Goal: Task Accomplishment & Management: Manage account settings

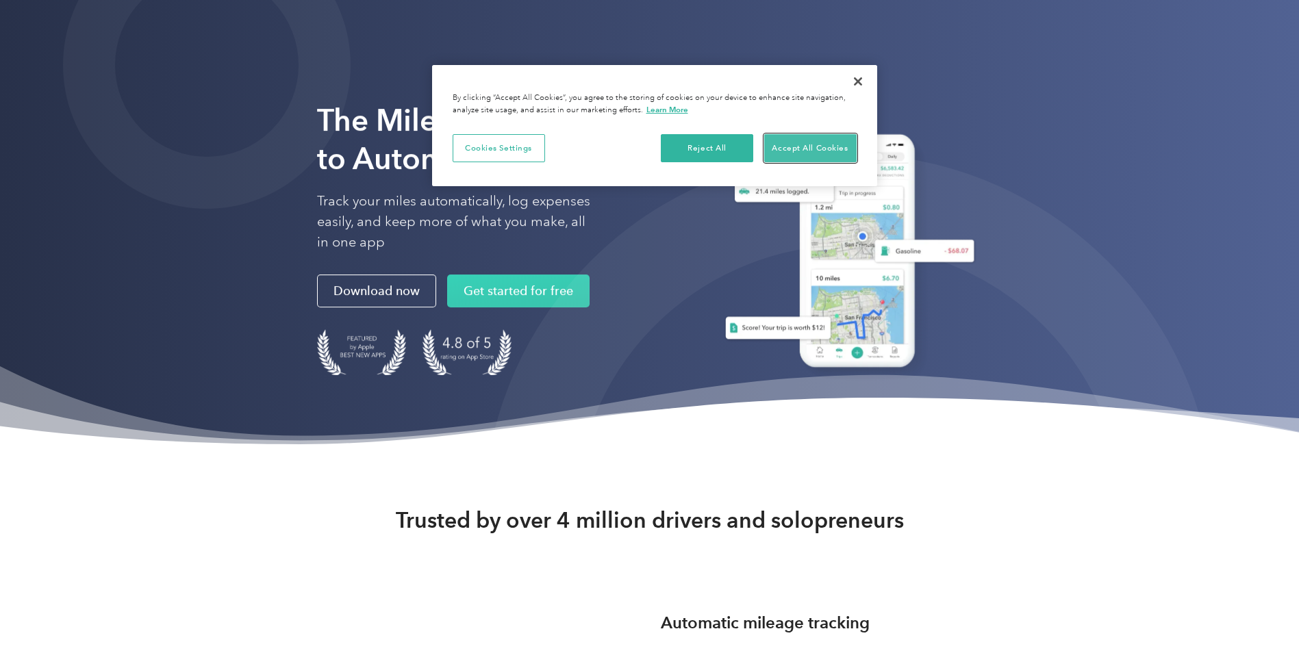
click at [786, 152] on button "Accept All Cookies" at bounding box center [810, 148] width 92 height 29
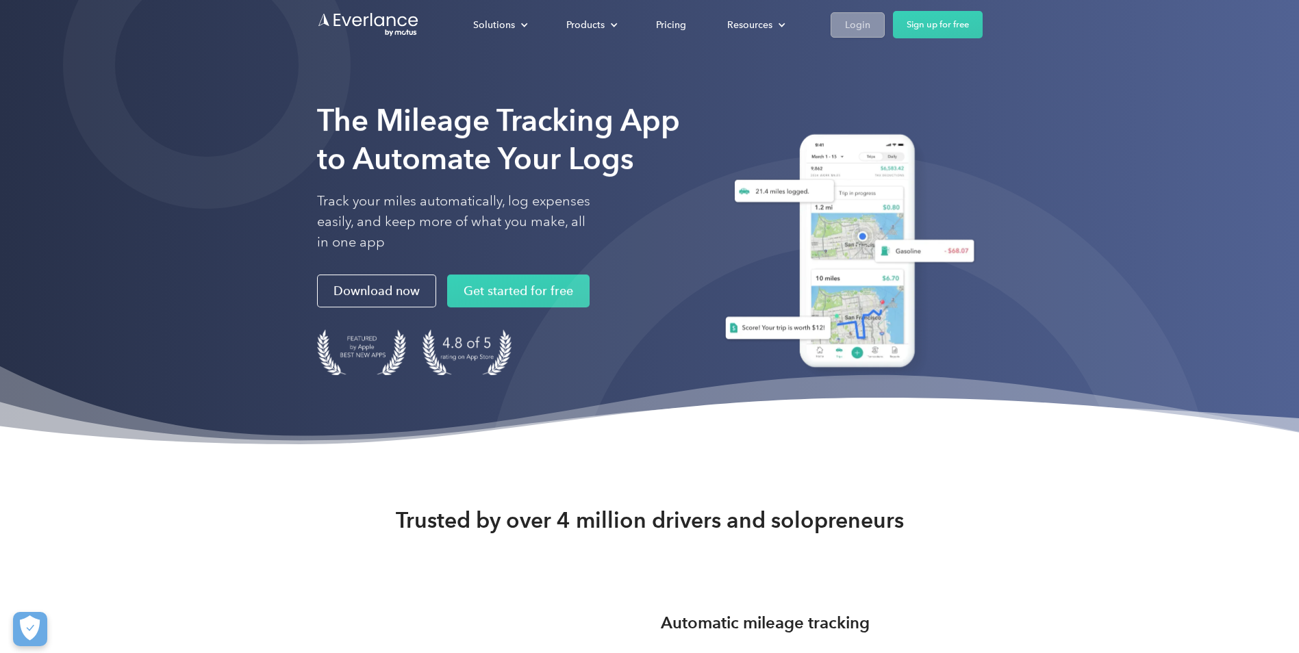
click at [852, 19] on div "Login" at bounding box center [857, 24] width 25 height 17
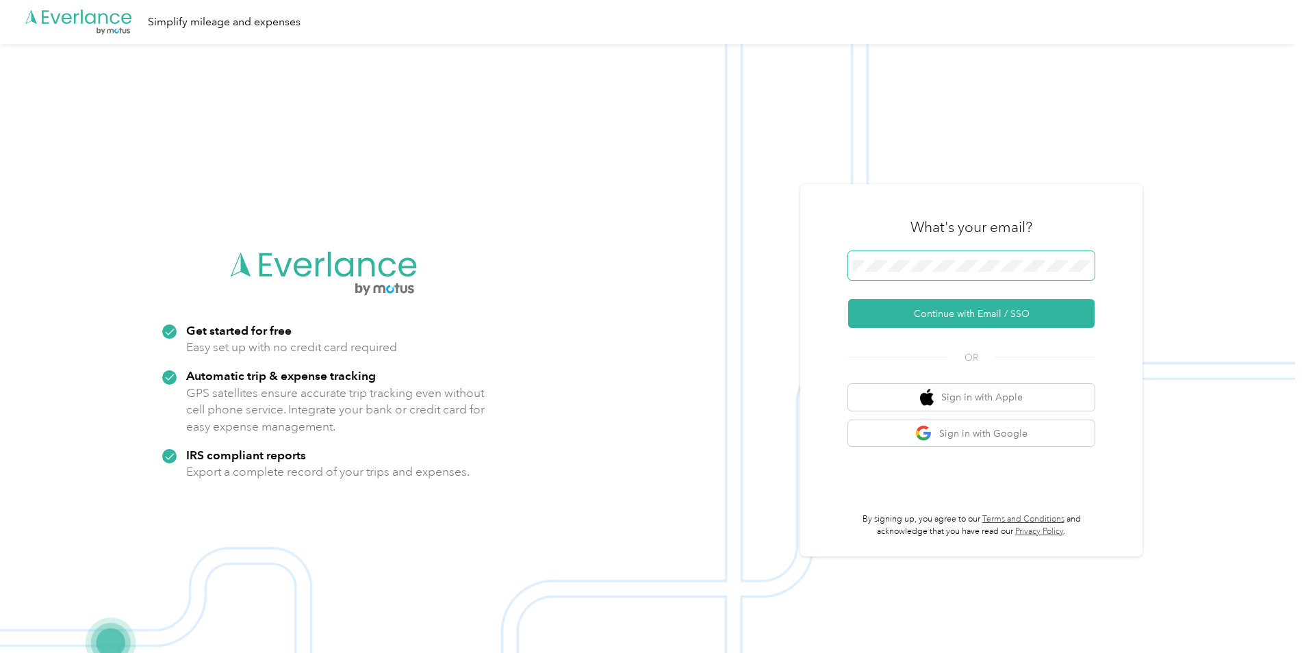
click at [918, 257] on span at bounding box center [971, 265] width 247 height 29
click at [963, 312] on button "Continue with Email / SSO" at bounding box center [971, 313] width 247 height 29
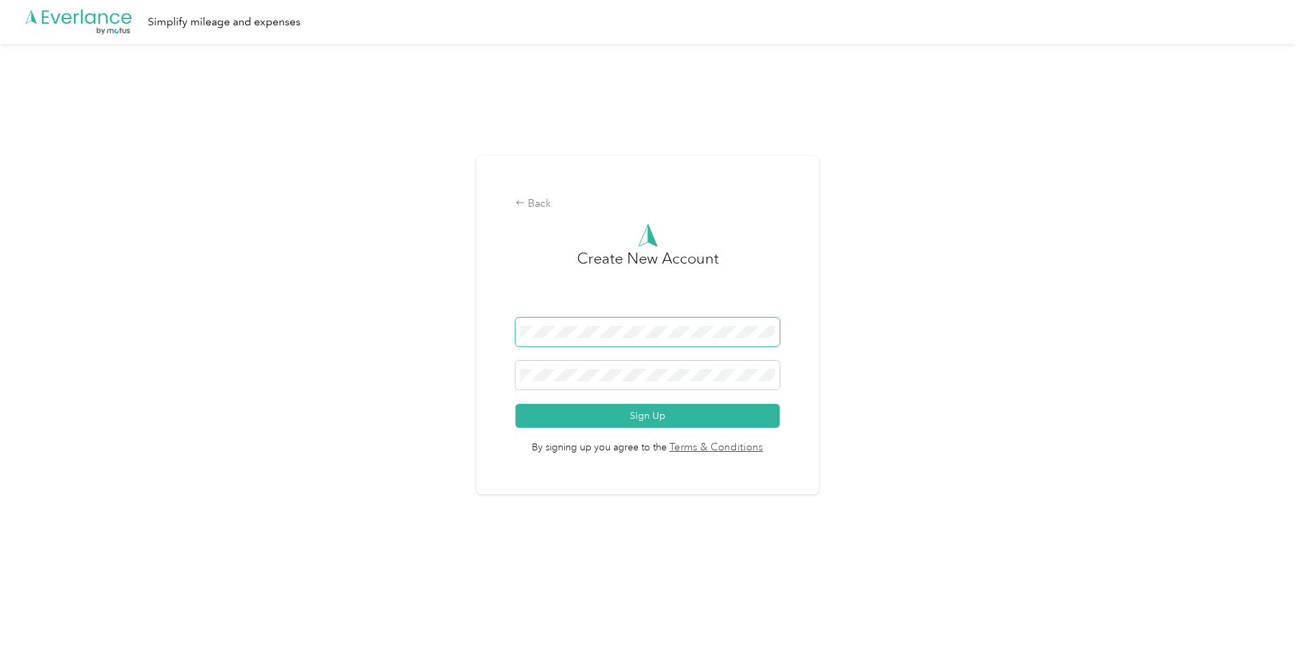
click at [24, 330] on div "Back Create New Account Sign Up By signing up you agree to the Terms & Conditio…" at bounding box center [648, 331] width 1296 height 575
click at [905, 255] on div "Back Create New Account Sign Up By signing up you agree to the Terms & Conditio…" at bounding box center [648, 331] width 1296 height 575
click at [529, 204] on div "Back" at bounding box center [648, 204] width 264 height 16
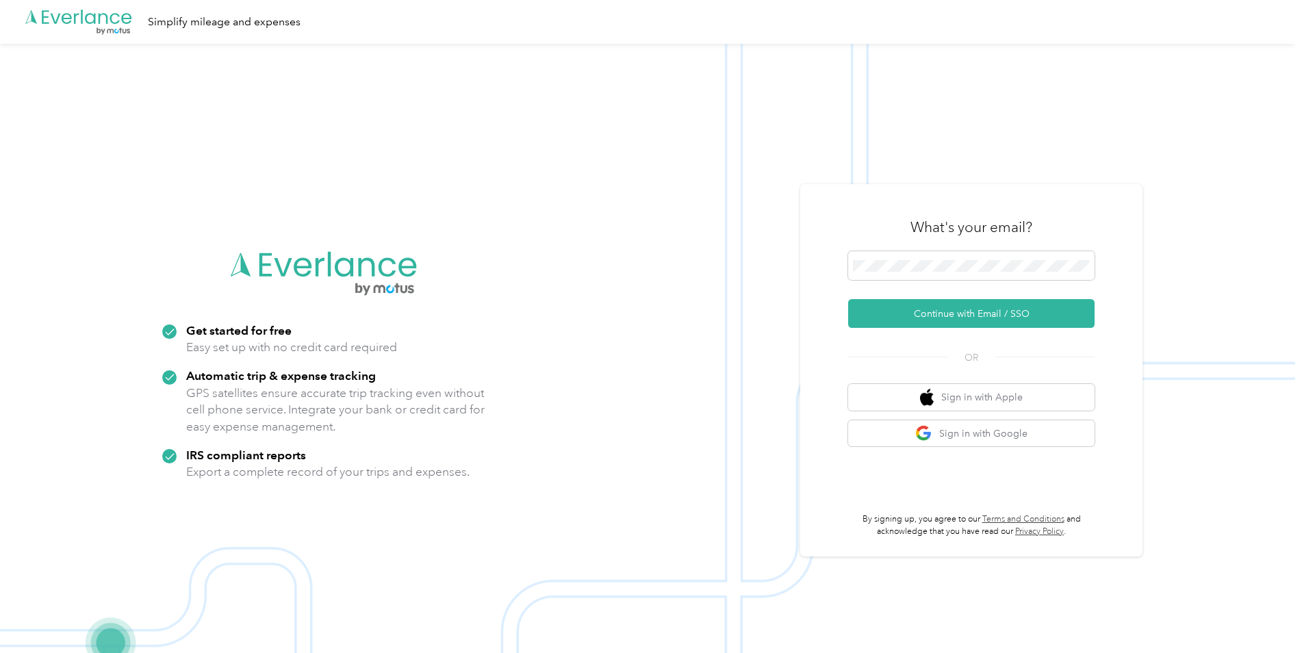
click at [539, 251] on img at bounding box center [648, 370] width 1296 height 653
click at [1057, 253] on span at bounding box center [971, 265] width 247 height 29
click at [992, 255] on span at bounding box center [971, 265] width 247 height 29
click at [848, 299] on button "Continue with Email / SSO" at bounding box center [971, 313] width 247 height 29
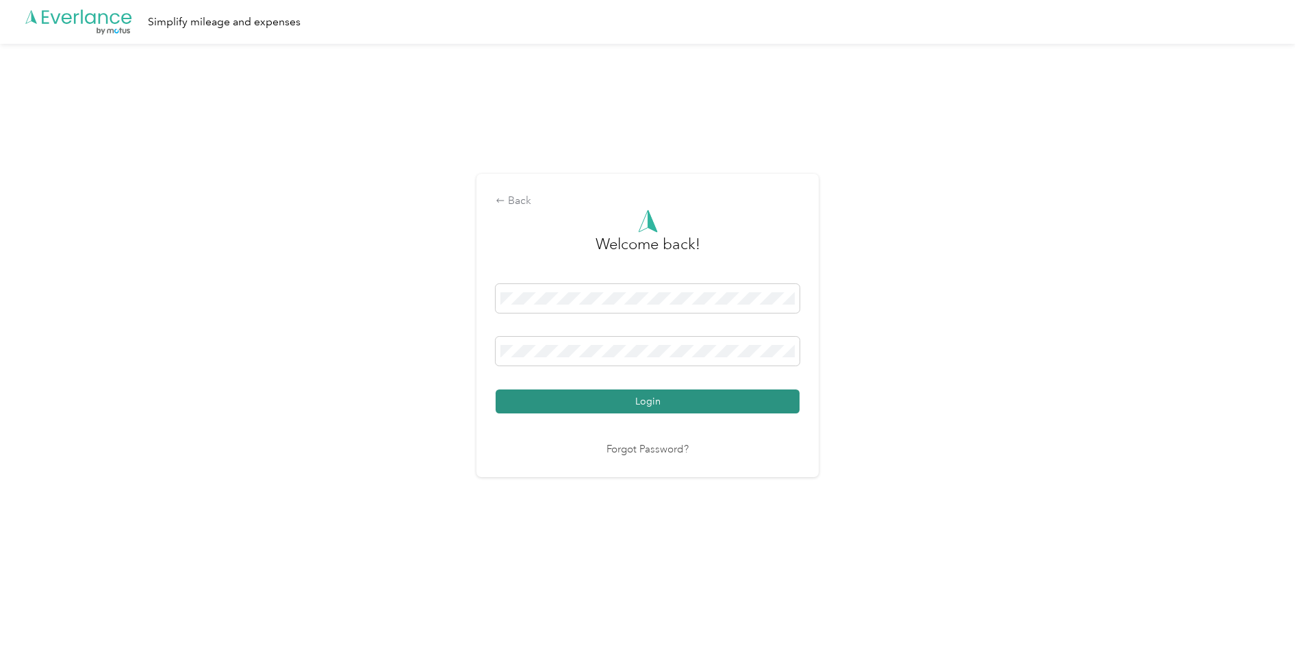
click at [629, 397] on button "Login" at bounding box center [648, 402] width 304 height 24
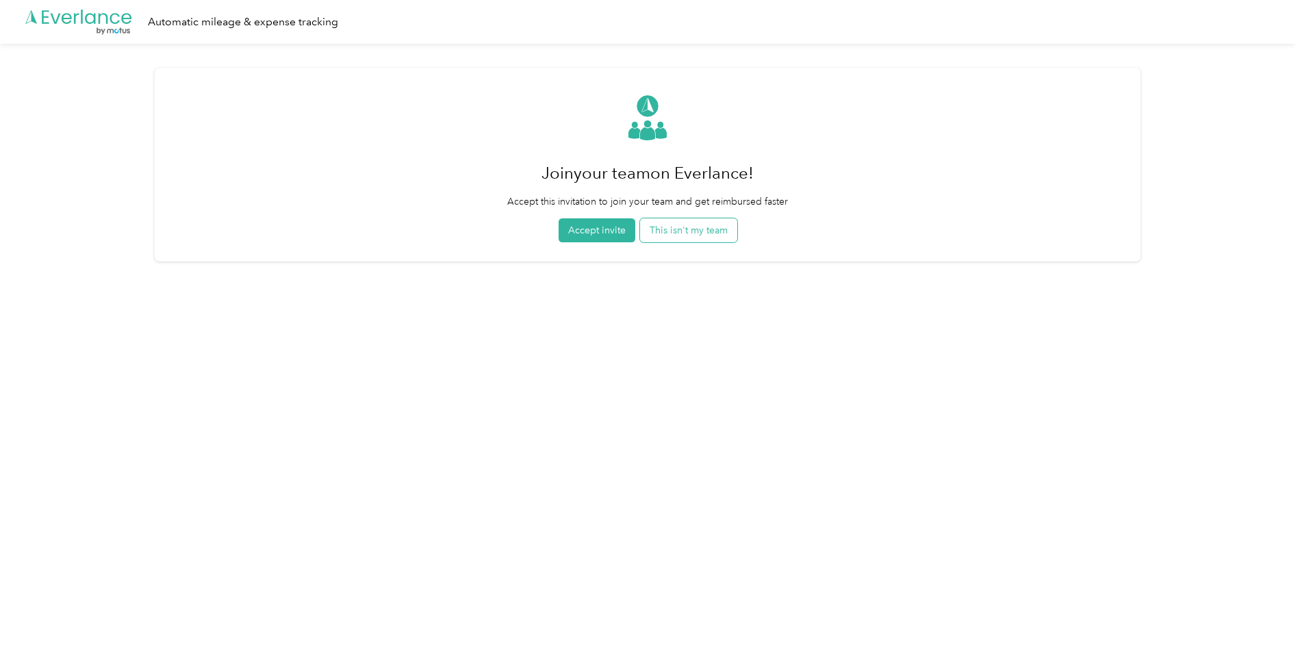
click at [695, 234] on button "This isn't my team" at bounding box center [688, 230] width 97 height 24
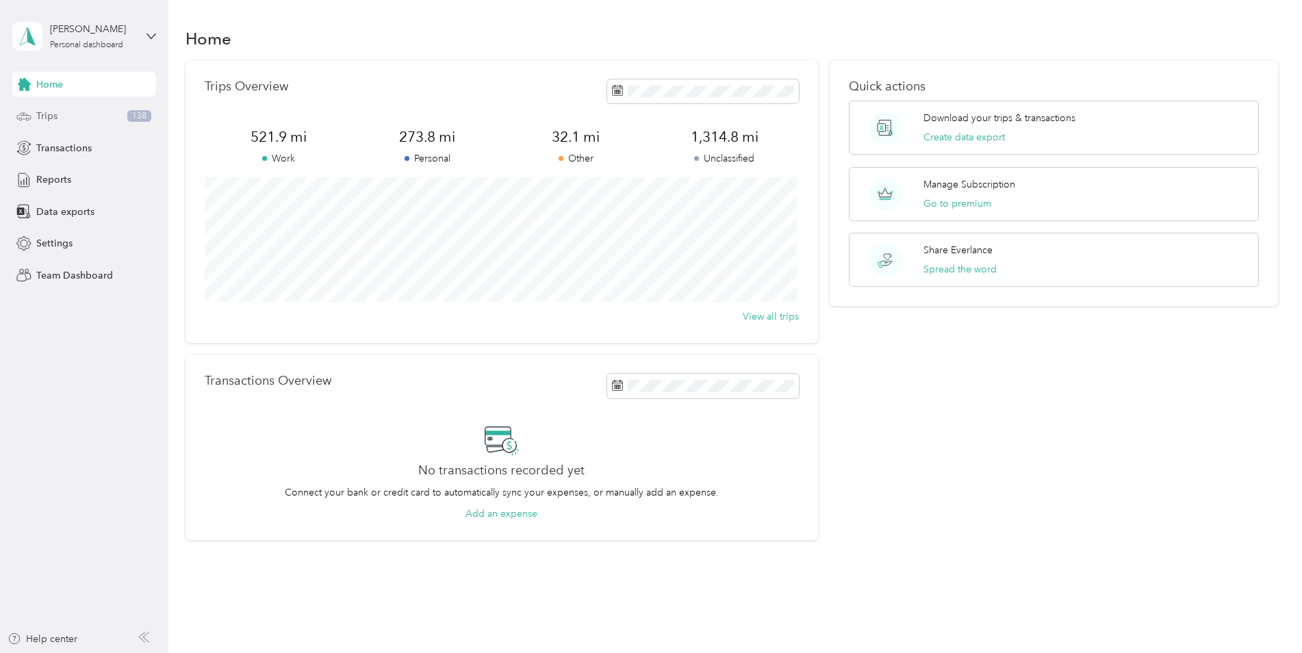
click at [49, 112] on span "Trips" at bounding box center [46, 116] width 21 height 14
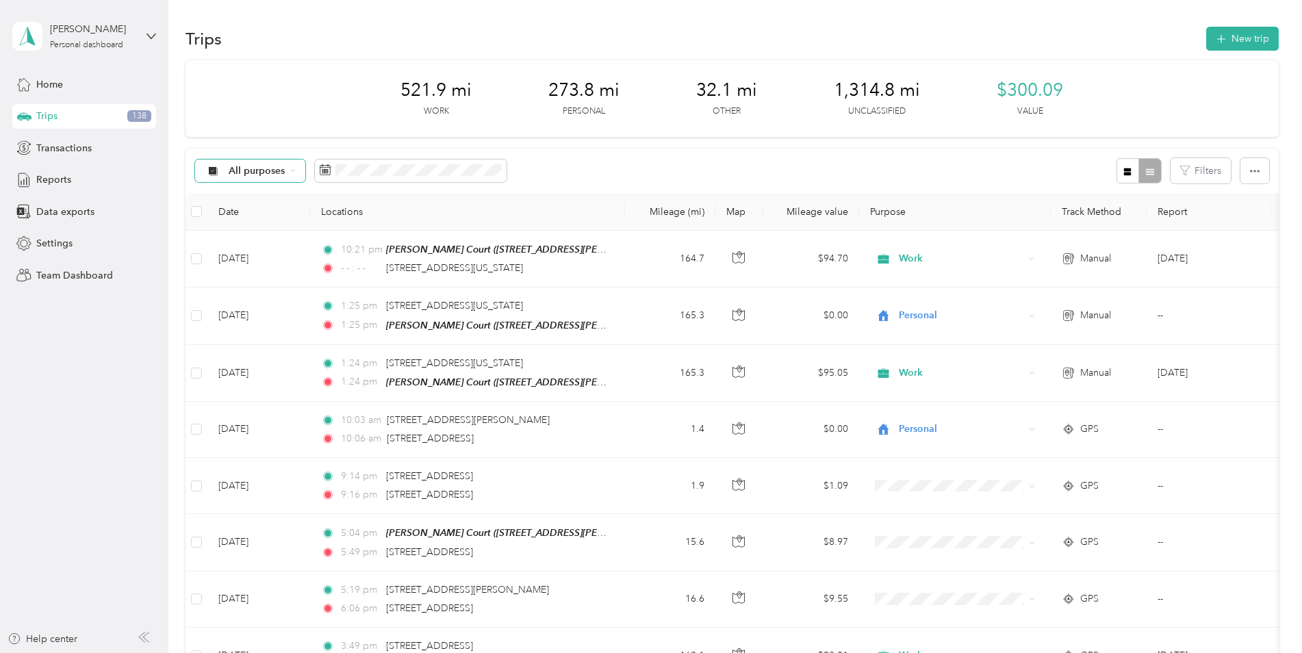
click at [298, 169] on div "All purposes" at bounding box center [250, 171] width 111 height 23
click at [244, 245] on li "Work" at bounding box center [250, 239] width 110 height 24
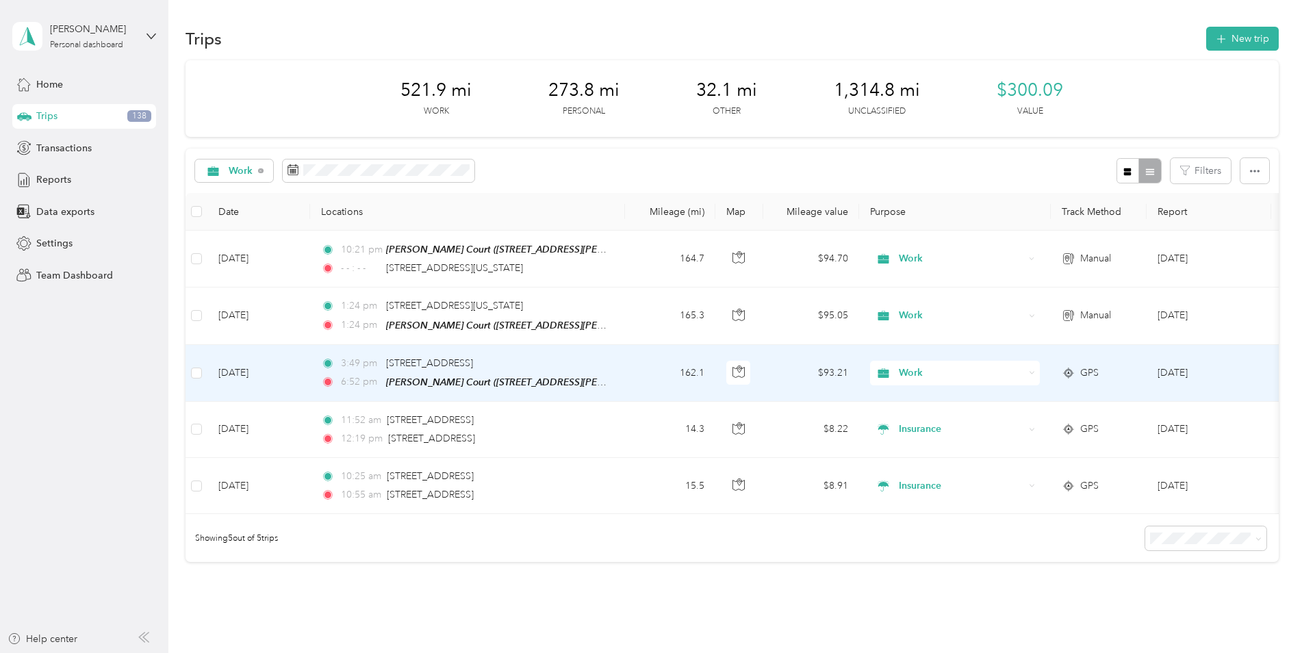
scroll to position [68, 0]
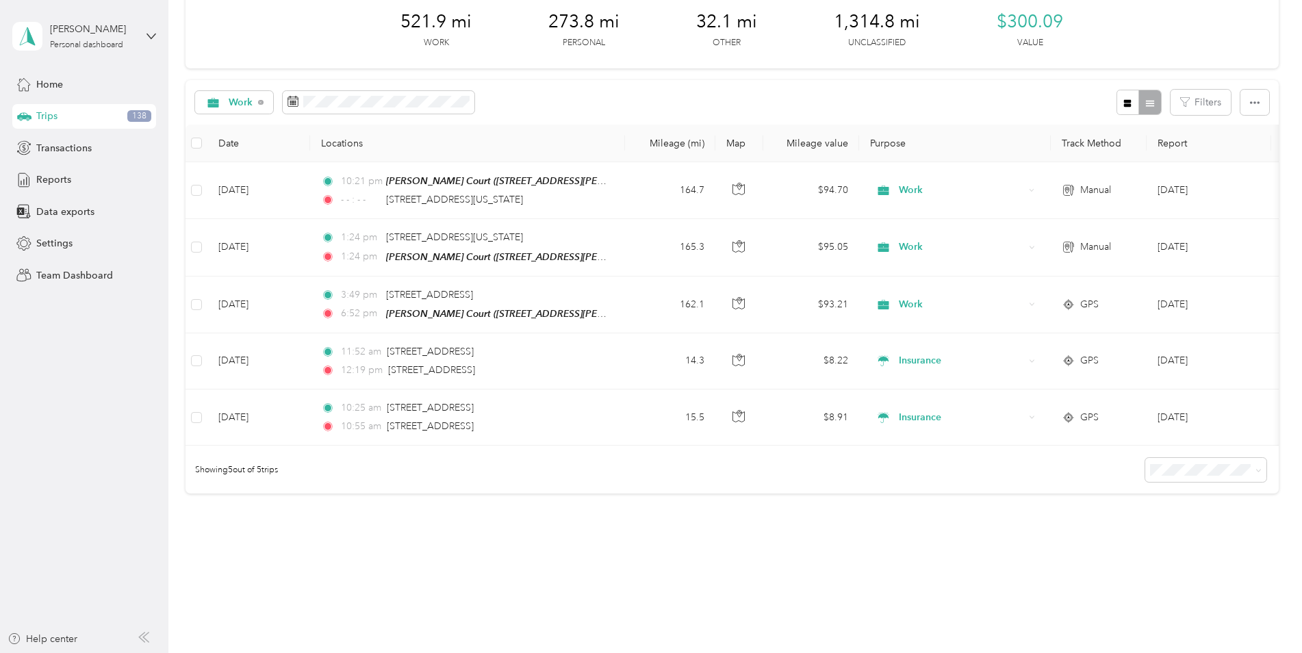
click at [585, 102] on div "Work Filters" at bounding box center [733, 102] width 1094 height 45
click at [251, 102] on span "Work" at bounding box center [241, 103] width 25 height 10
drag, startPoint x: 245, startPoint y: 151, endPoint x: 258, endPoint y: 106, distance: 46.4
click at [249, 101] on span "Work" at bounding box center [241, 103] width 25 height 10
click at [241, 151] on li "Unclassified" at bounding box center [245, 143] width 100 height 24
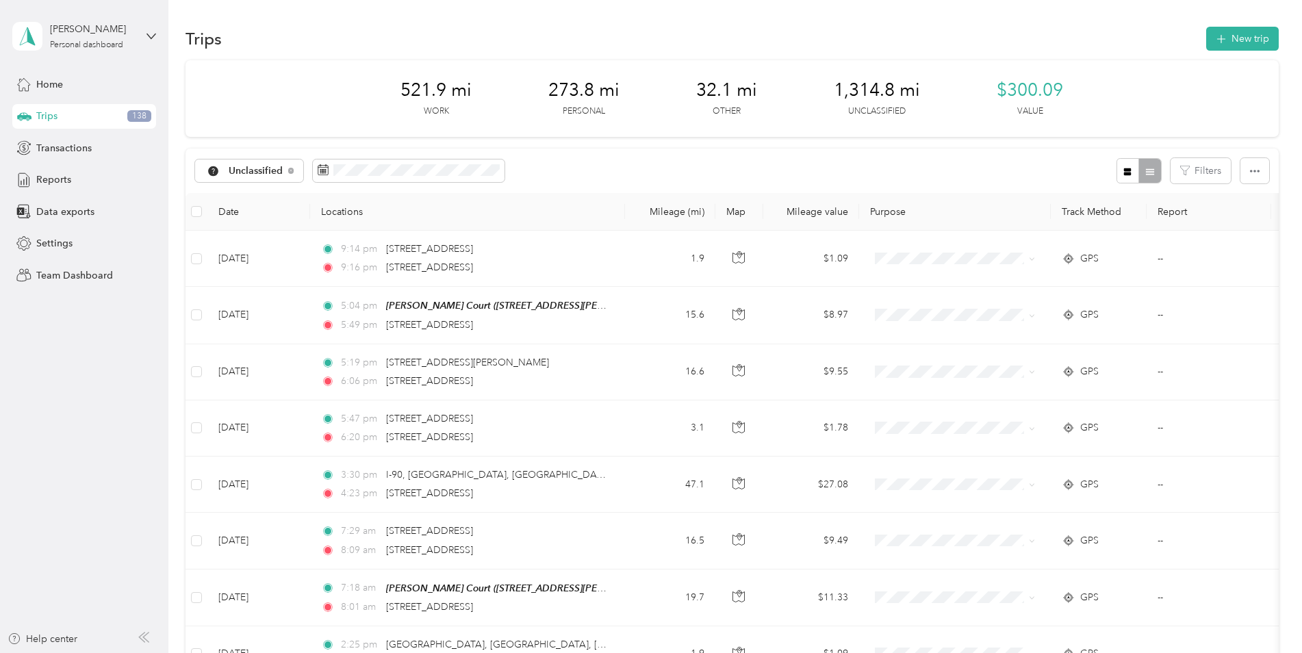
click at [655, 160] on div "Unclassified Filters" at bounding box center [733, 171] width 1094 height 45
click at [633, 165] on div "Unclassified Filters" at bounding box center [733, 171] width 1094 height 45
click at [288, 171] on icon at bounding box center [290, 170] width 5 height 5
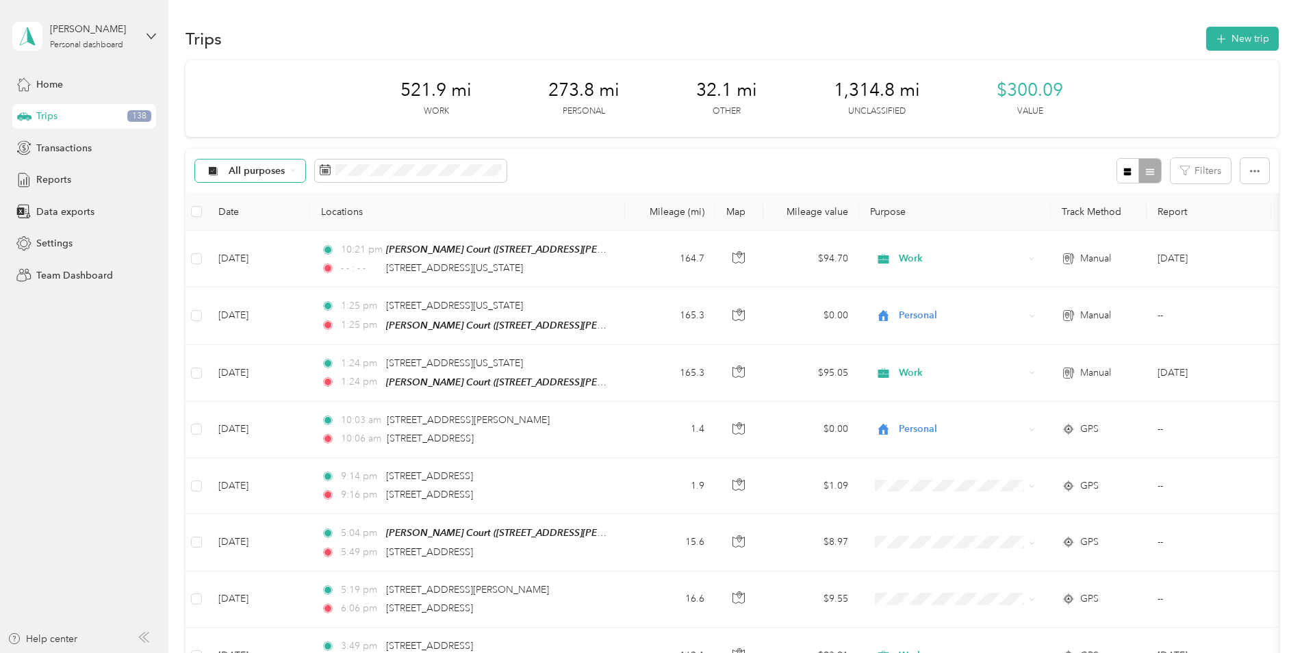
click at [260, 172] on span "All purposes" at bounding box center [257, 171] width 57 height 10
click at [265, 171] on span "All purposes" at bounding box center [257, 171] width 57 height 10
click at [248, 191] on span "All purposes" at bounding box center [262, 195] width 66 height 14
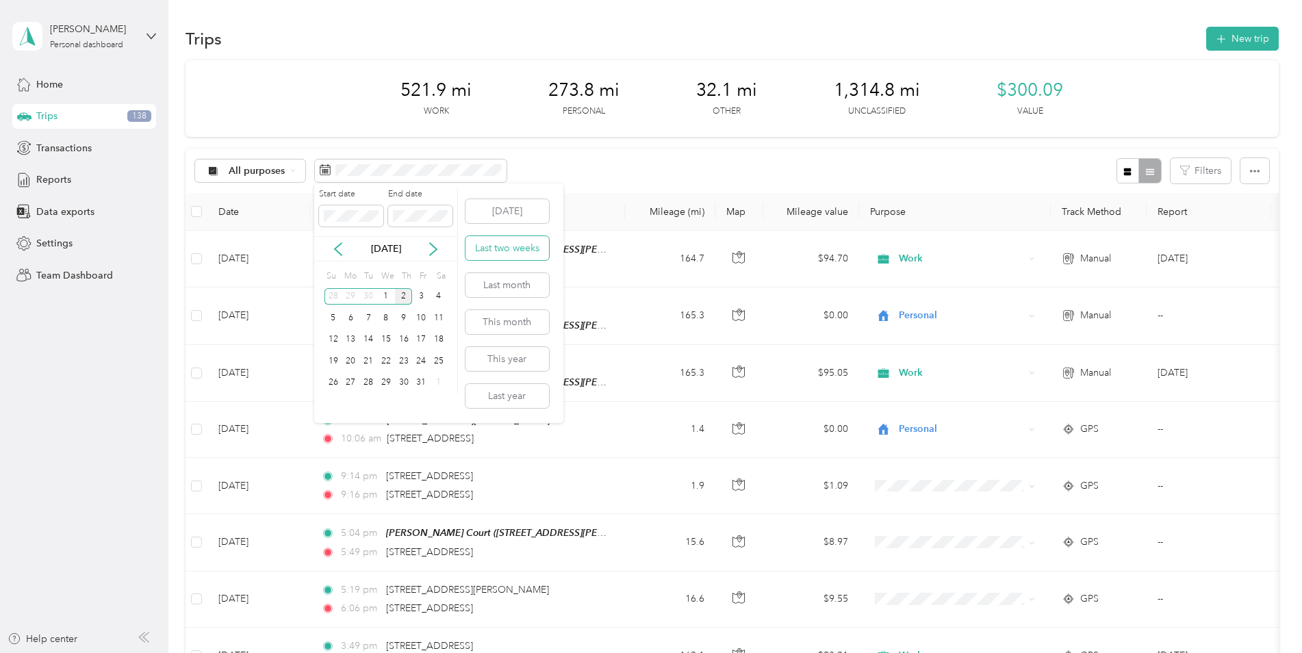
click at [506, 245] on button "Last two weeks" at bounding box center [508, 248] width 84 height 24
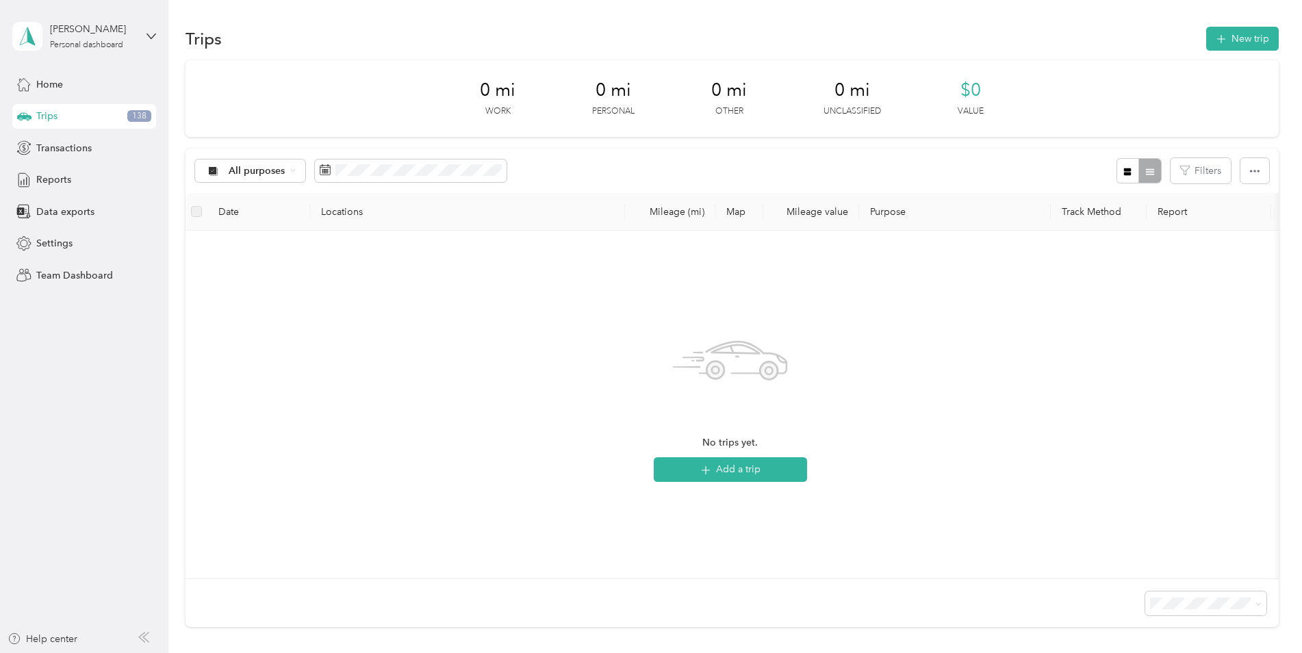
click at [1018, 397] on div "No trips yet. Add a trip" at bounding box center [731, 405] width 1068 height 326
click at [549, 299] on div "No trips yet. Add a trip" at bounding box center [731, 405] width 1068 height 326
click at [364, 91] on div "0 mi Work 0 mi Personal 0 mi Other 0 mi Unclassified $0 Value" at bounding box center [733, 98] width 1094 height 77
click at [649, 31] on div "Trips New trip" at bounding box center [733, 38] width 1094 height 29
click at [42, 85] on span "Home" at bounding box center [49, 84] width 27 height 14
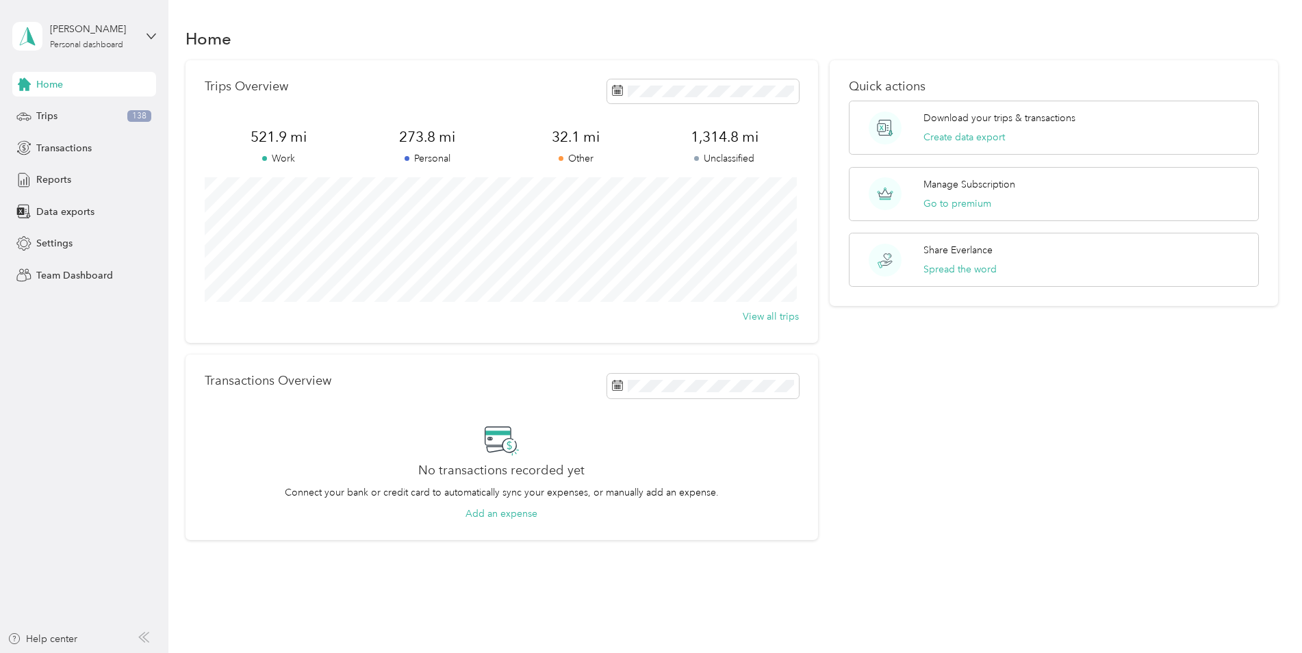
click at [416, 335] on div "Trips Overview 521.9 mi Work 273.8 mi Personal 32.1 mi Other 1,314.8 mi Unclass…" at bounding box center [502, 201] width 633 height 283
click at [144, 114] on span "138" at bounding box center [139, 116] width 24 height 12
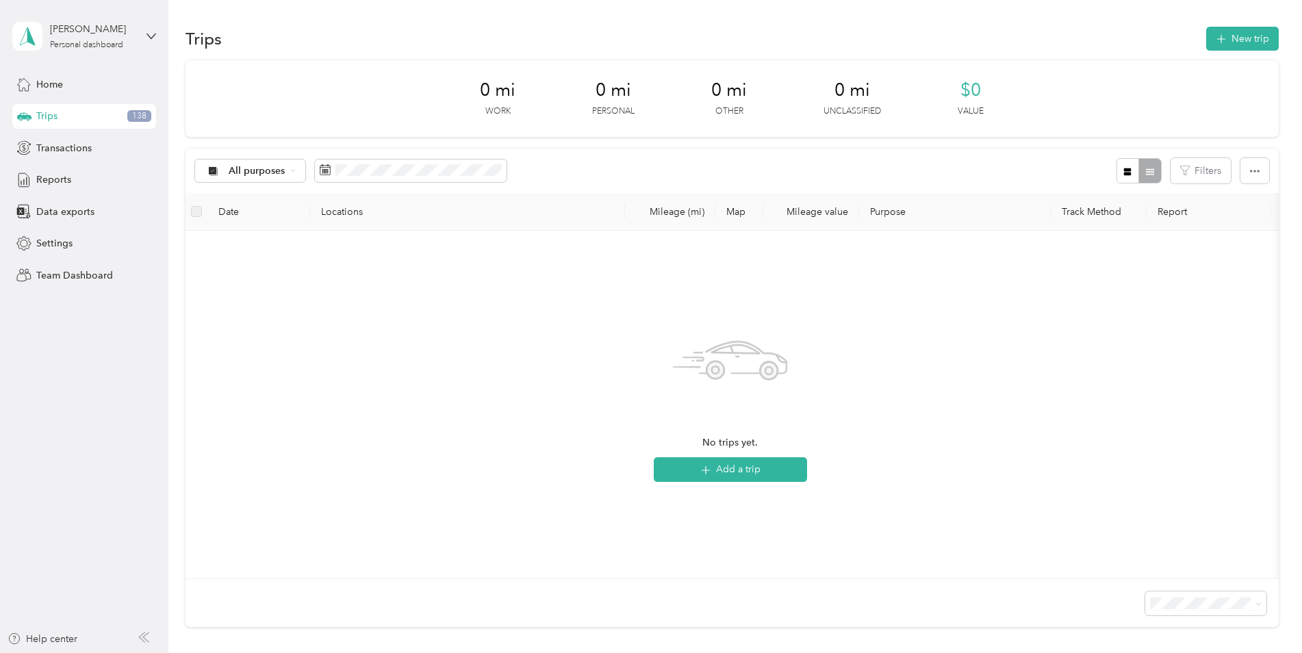
click at [144, 114] on span "138" at bounding box center [139, 116] width 24 height 12
click at [45, 113] on span "Trips" at bounding box center [46, 116] width 21 height 14
click at [338, 251] on icon at bounding box center [338, 249] width 7 height 12
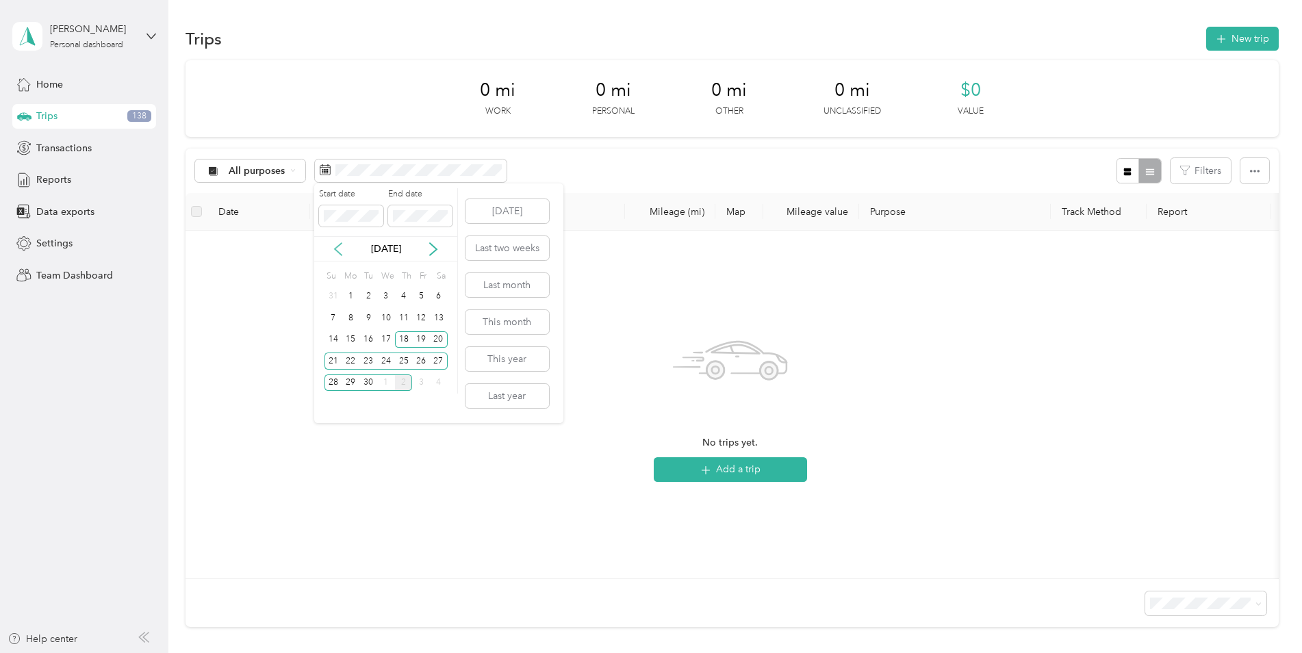
click at [338, 251] on icon at bounding box center [338, 249] width 14 height 14
click at [421, 293] on div "1" at bounding box center [421, 296] width 18 height 17
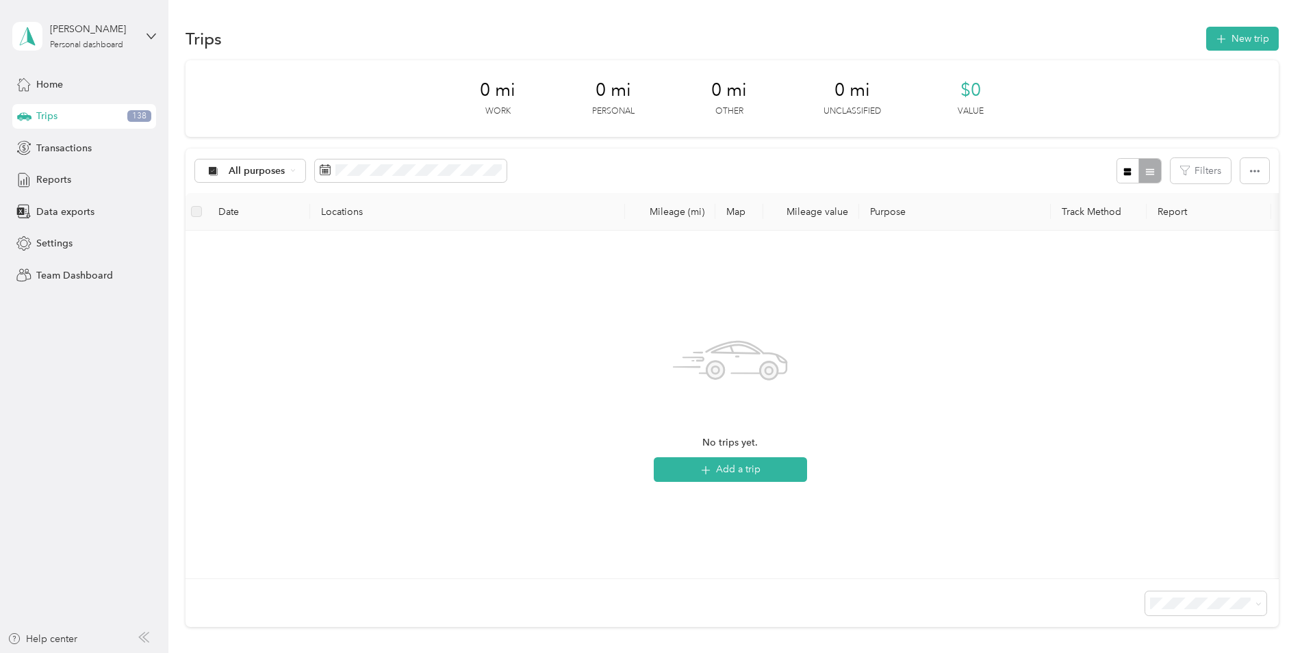
click at [1057, 429] on div "No trips yet. Add a trip" at bounding box center [731, 405] width 1068 height 326
click at [1208, 171] on button "Filters" at bounding box center [1201, 170] width 60 height 25
click at [1257, 173] on button "button" at bounding box center [1255, 170] width 29 height 25
click at [1151, 164] on div at bounding box center [1139, 170] width 45 height 25
click at [1181, 356] on div "No trips yet. Add a trip" at bounding box center [731, 405] width 1068 height 326
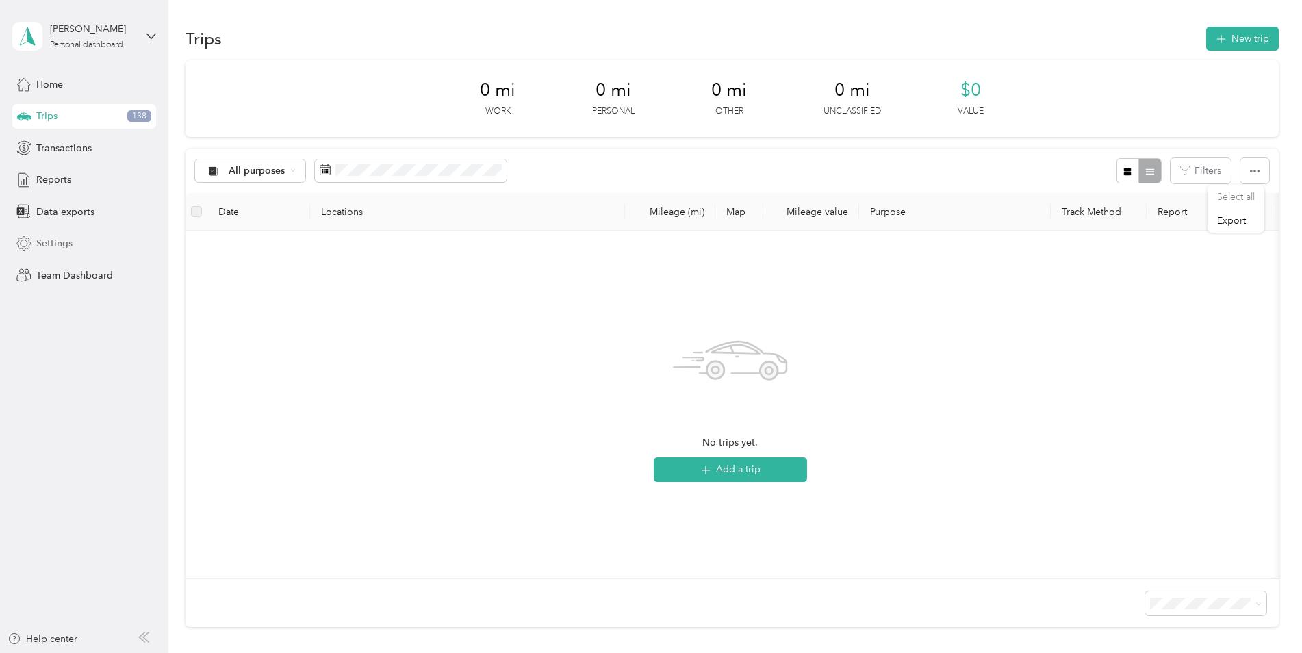
click at [57, 237] on span "Settings" at bounding box center [54, 243] width 36 height 14
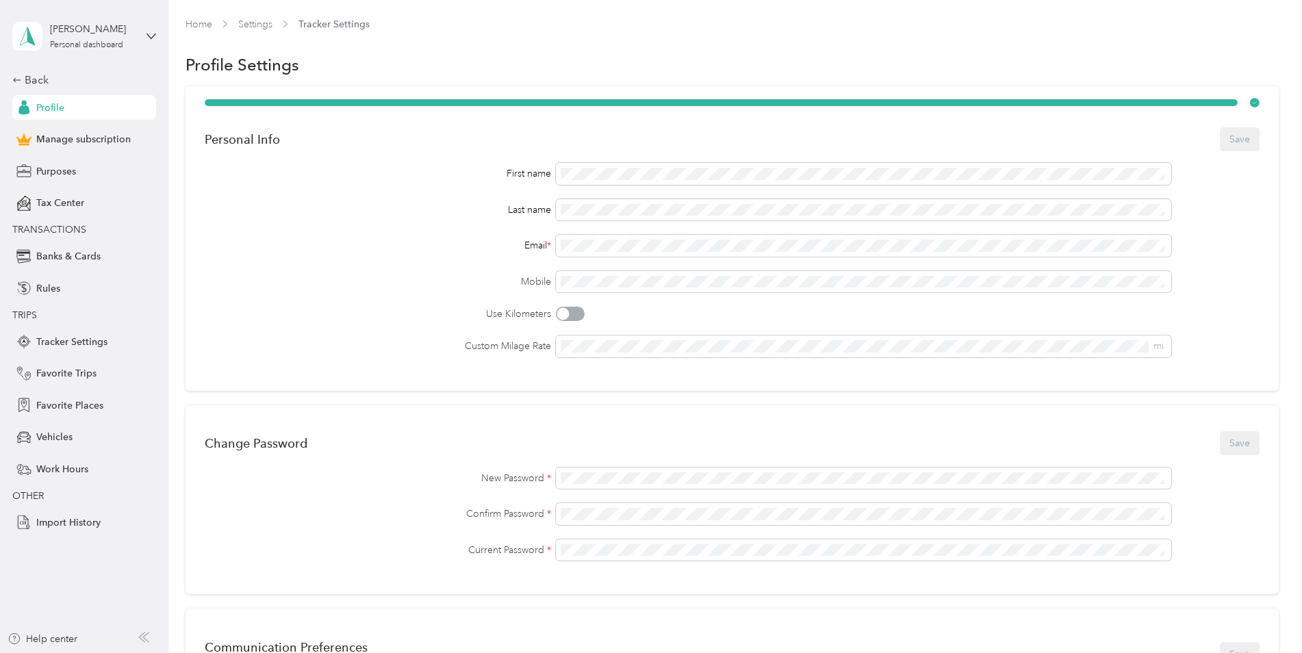
scroll to position [68, 0]
